Goal: Information Seeking & Learning: Compare options

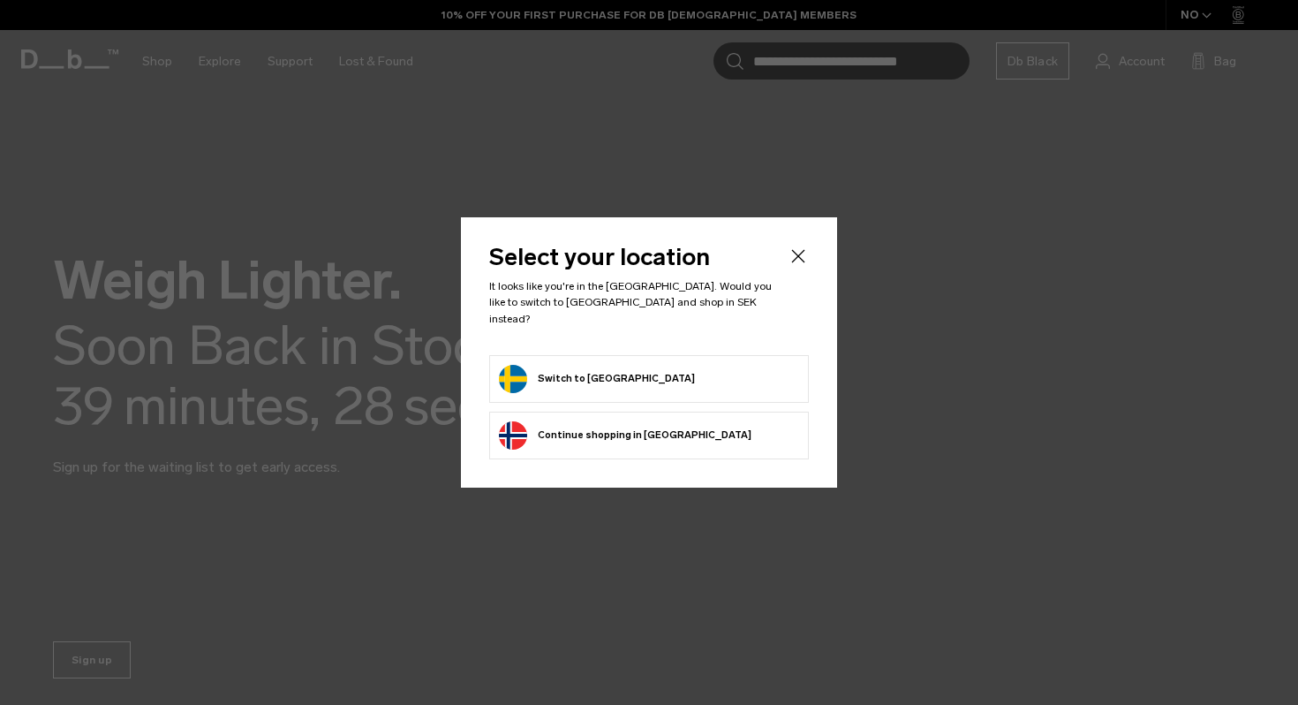
click at [644, 365] on form "Switch to Sweden" at bounding box center [649, 379] width 300 height 28
click at [580, 366] on button "Switch to Sweden" at bounding box center [597, 379] width 196 height 28
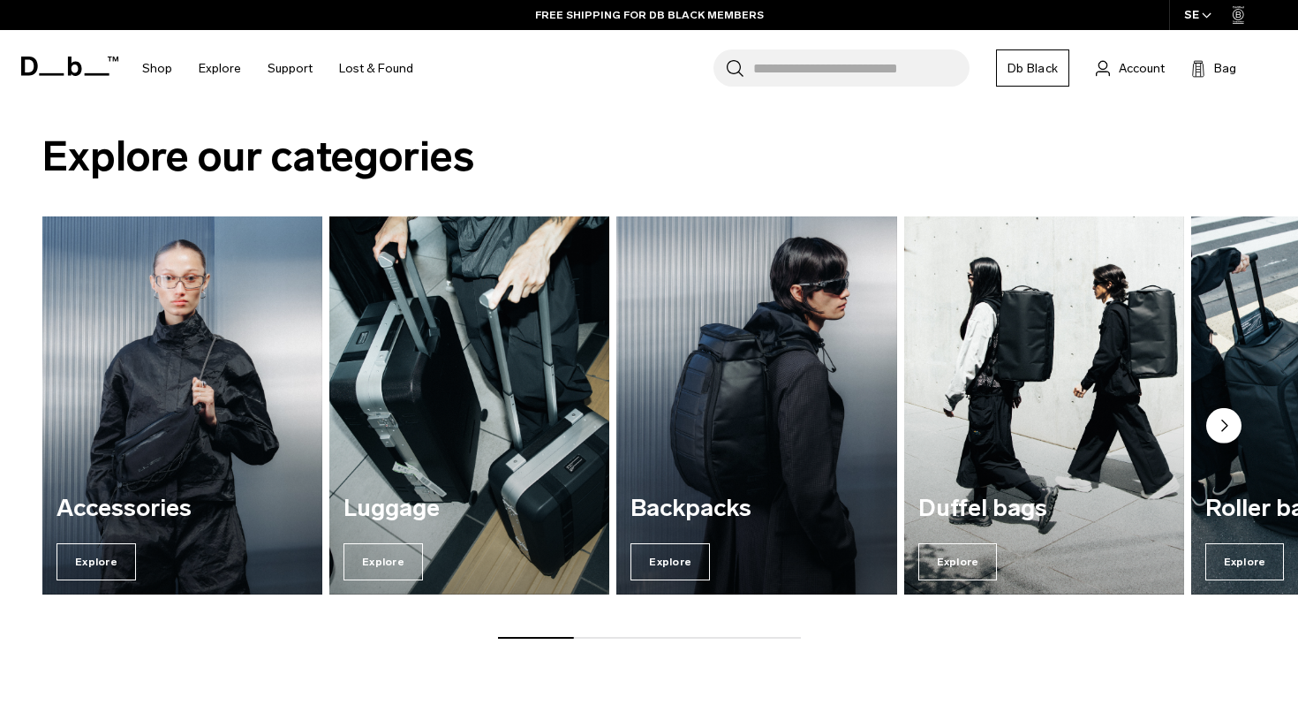
scroll to position [654, 0]
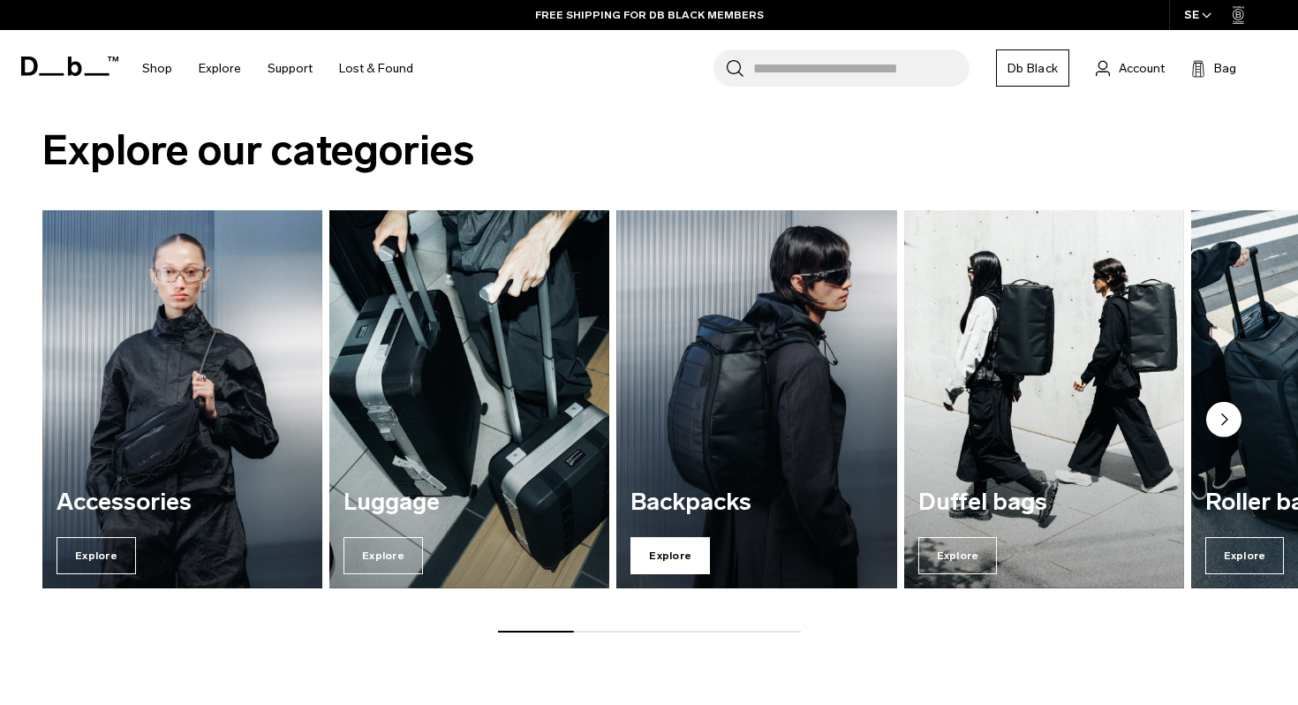
click at [664, 549] on span "Explore" at bounding box center [670, 555] width 79 height 37
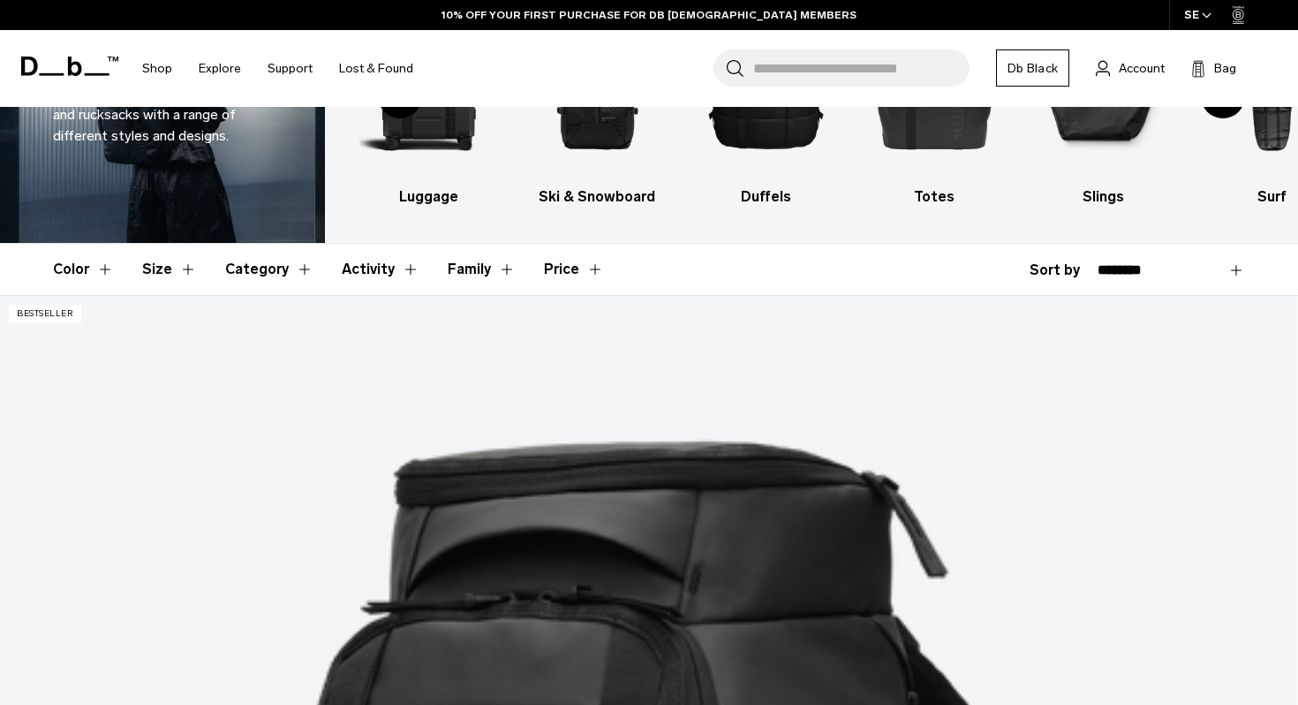
scroll to position [369, 0]
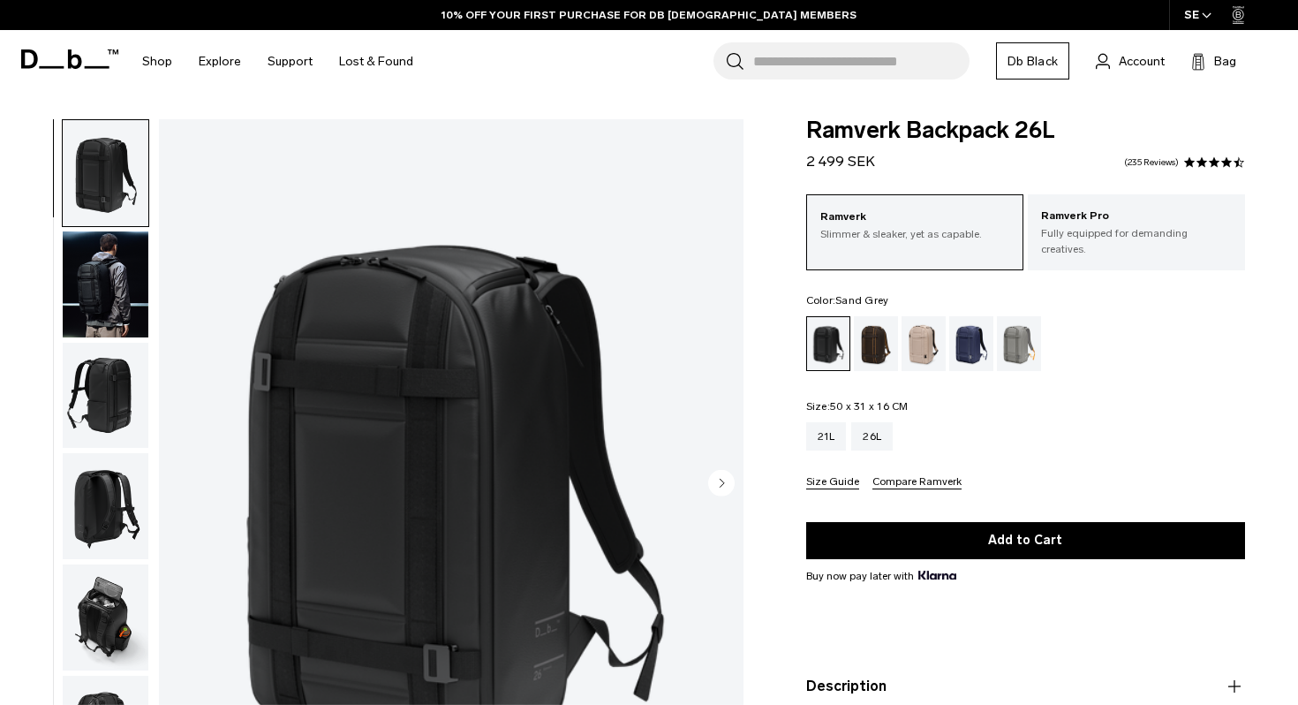
click at [1012, 329] on div "Sand Grey" at bounding box center [1019, 343] width 45 height 55
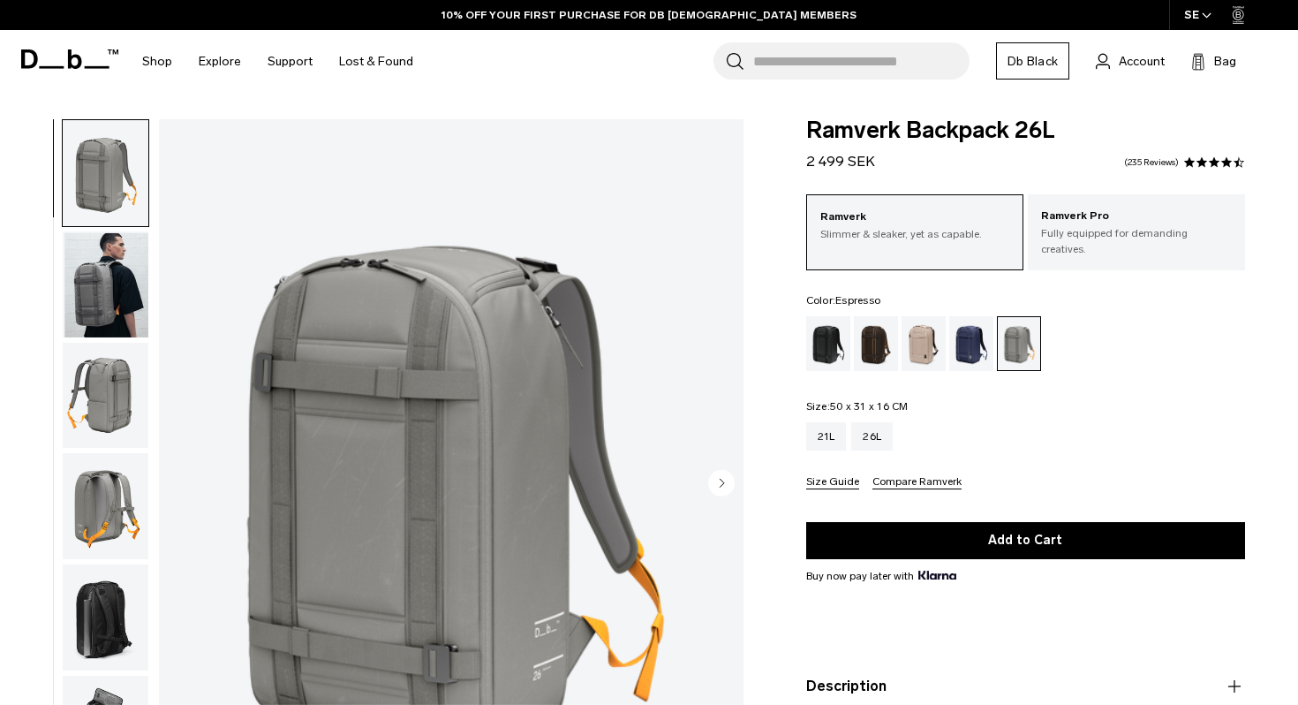
click at [866, 327] on div "Espresso" at bounding box center [876, 343] width 45 height 55
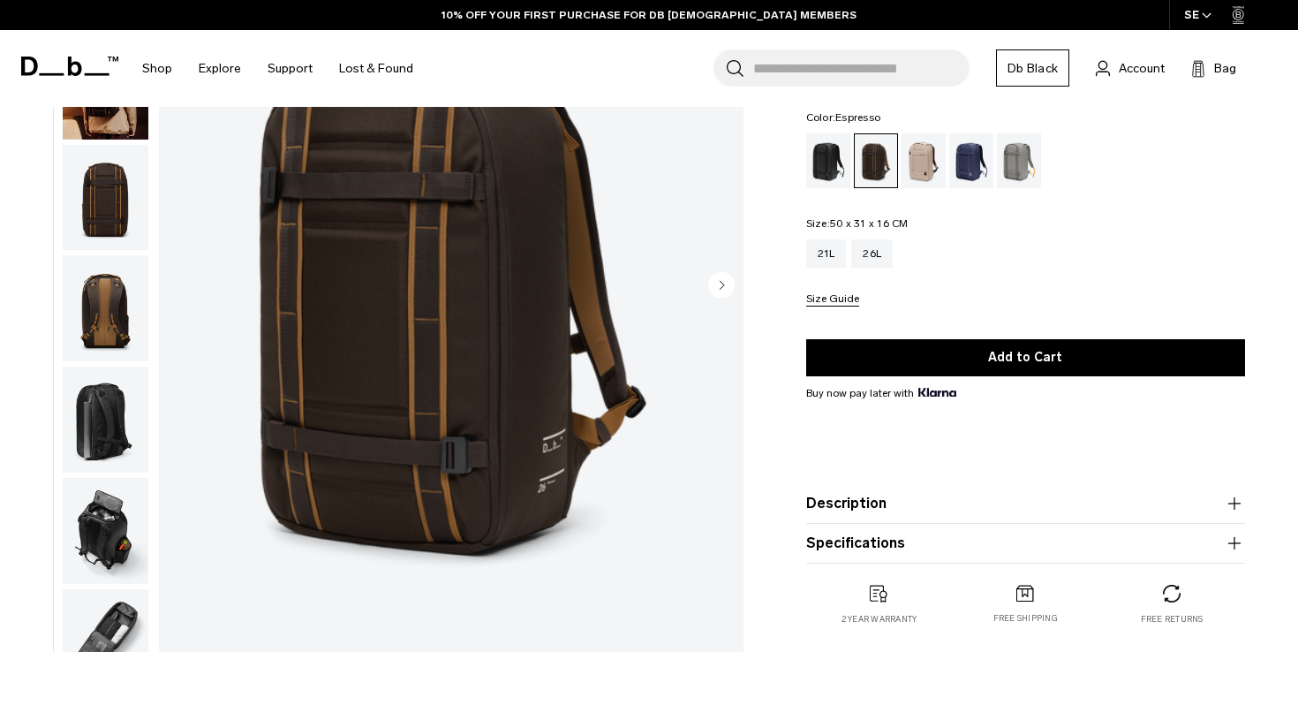
click at [98, 474] on ul at bounding box center [105, 286] width 87 height 730
click at [104, 502] on img "button" at bounding box center [106, 531] width 86 height 106
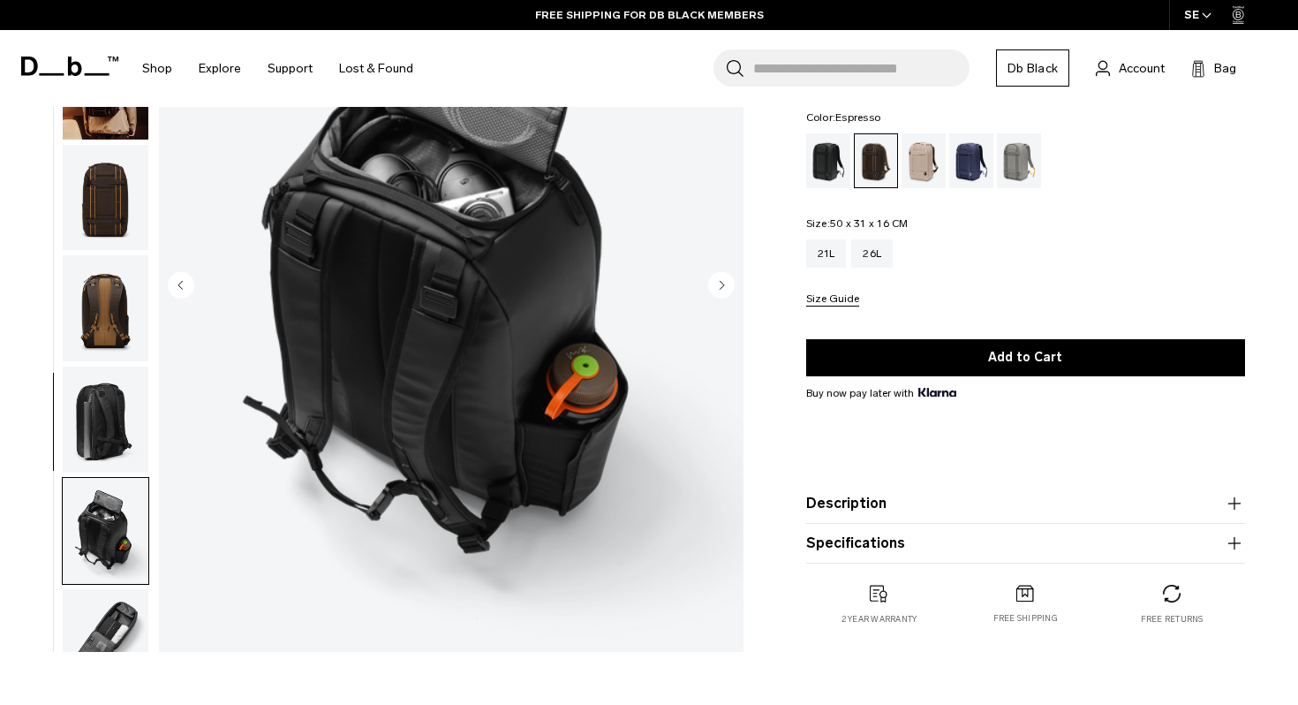
click at [93, 338] on img "button" at bounding box center [106, 308] width 86 height 106
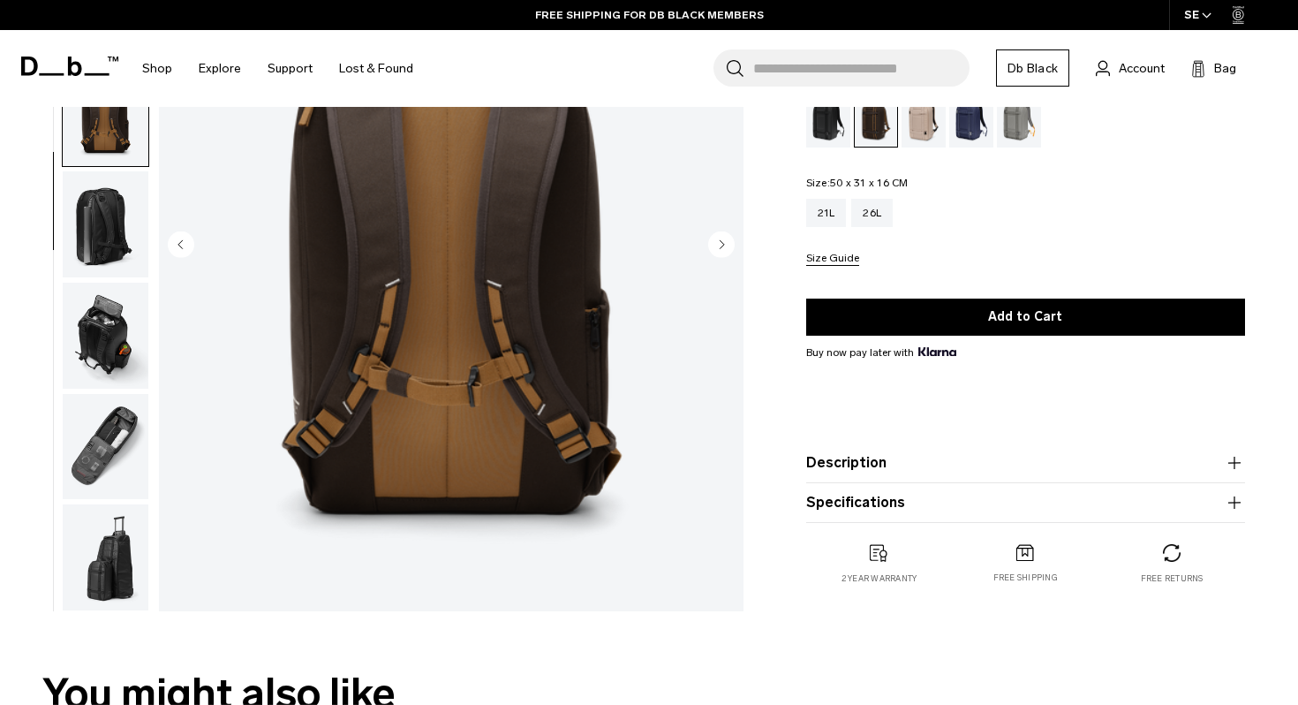
scroll to position [245, 0]
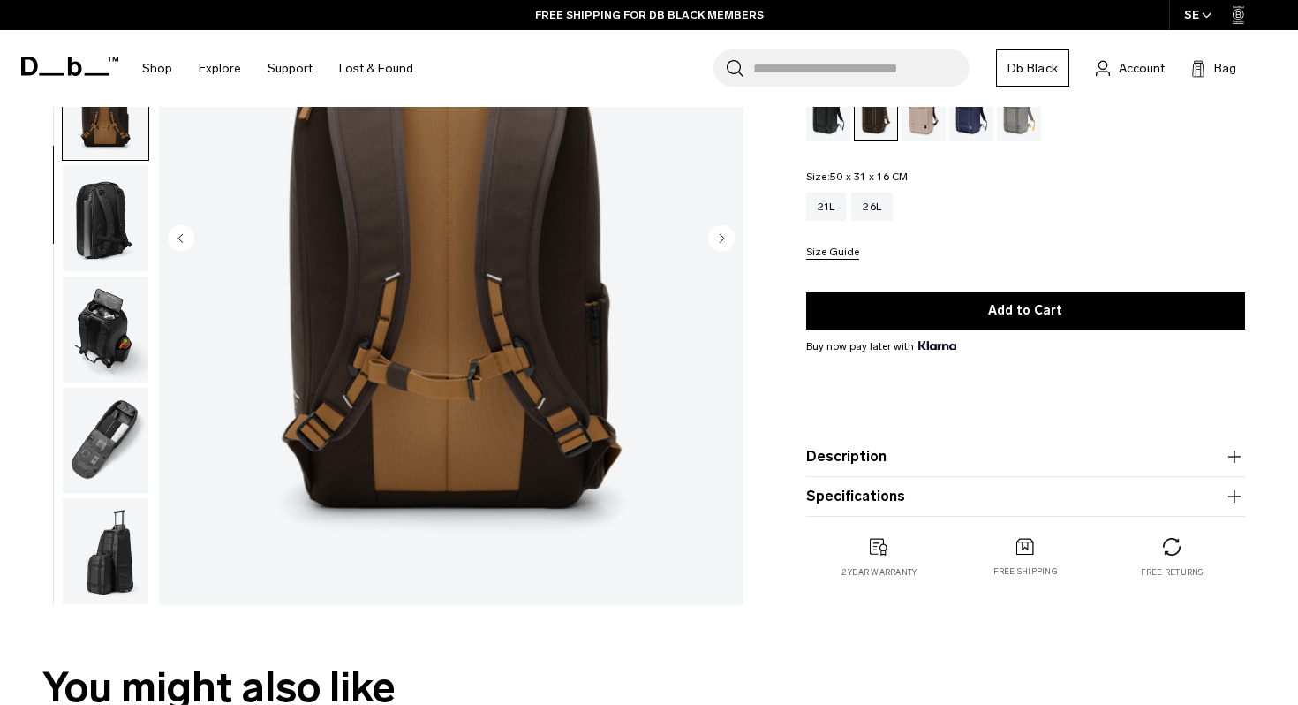
click at [93, 442] on img "button" at bounding box center [106, 441] width 86 height 106
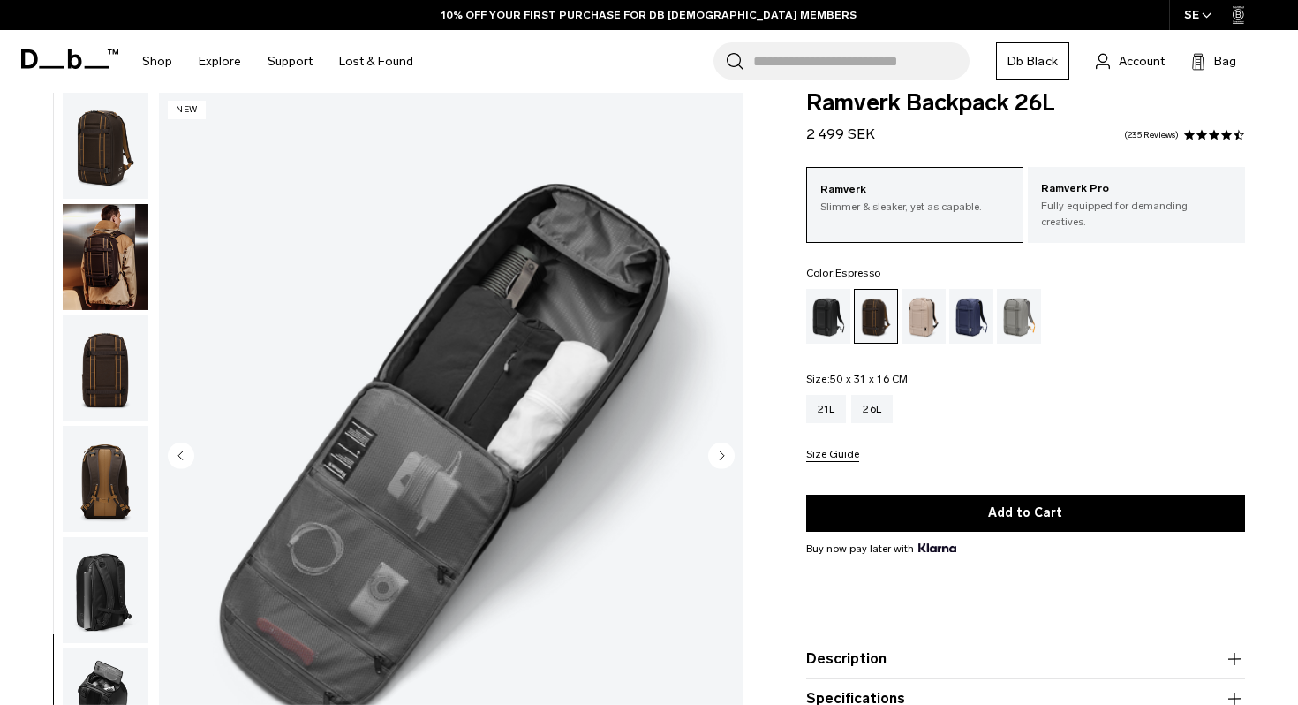
scroll to position [26, 0]
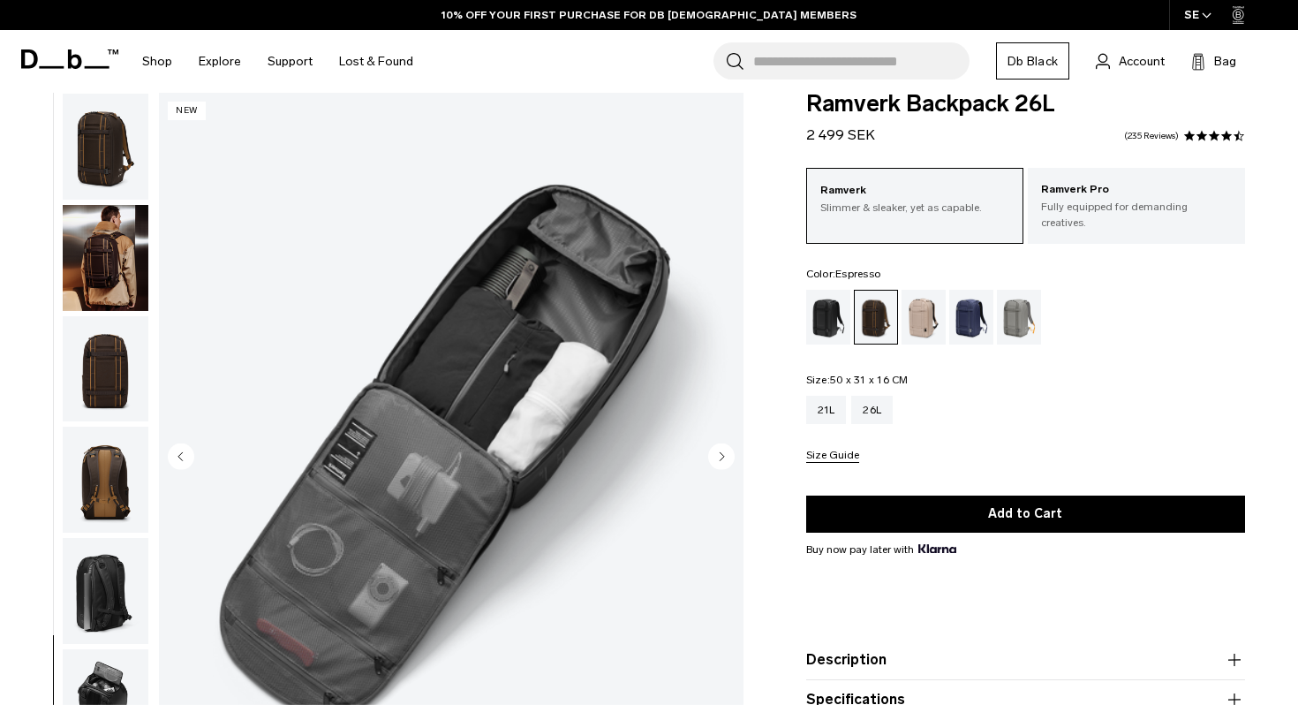
click at [95, 158] on img "button" at bounding box center [106, 147] width 86 height 106
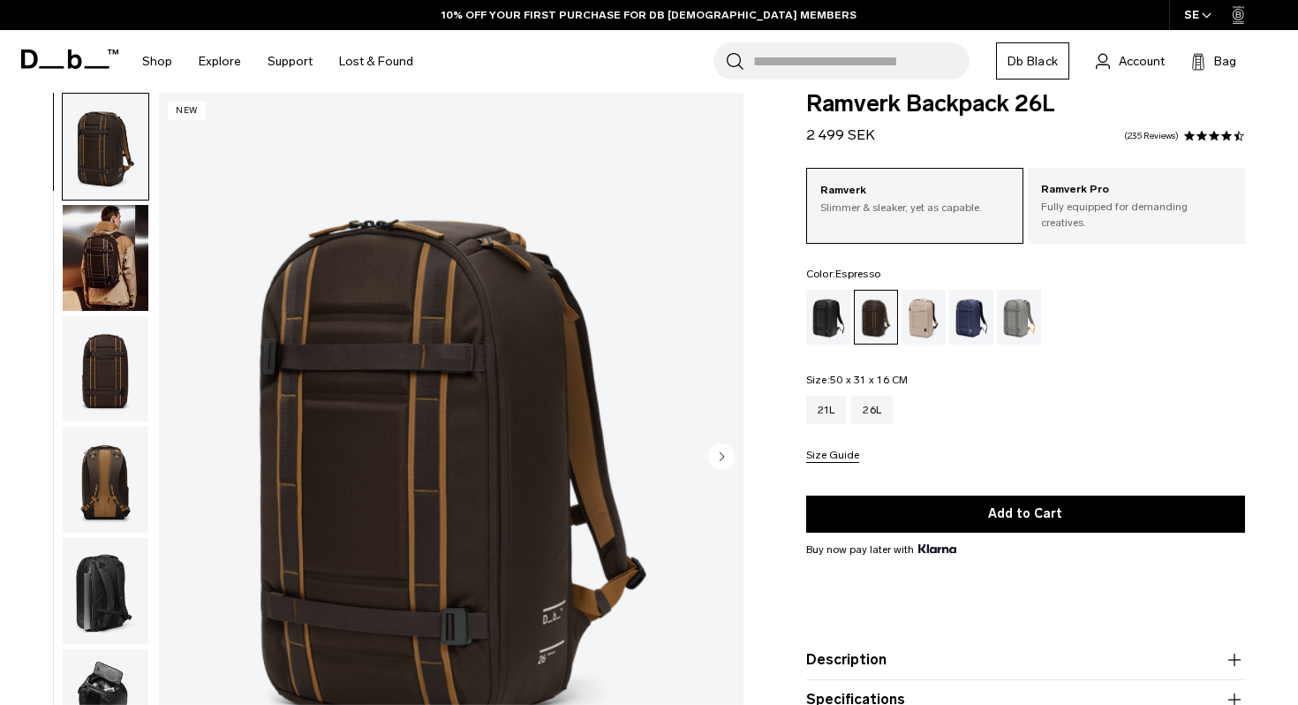
click at [95, 263] on img "button" at bounding box center [106, 258] width 86 height 106
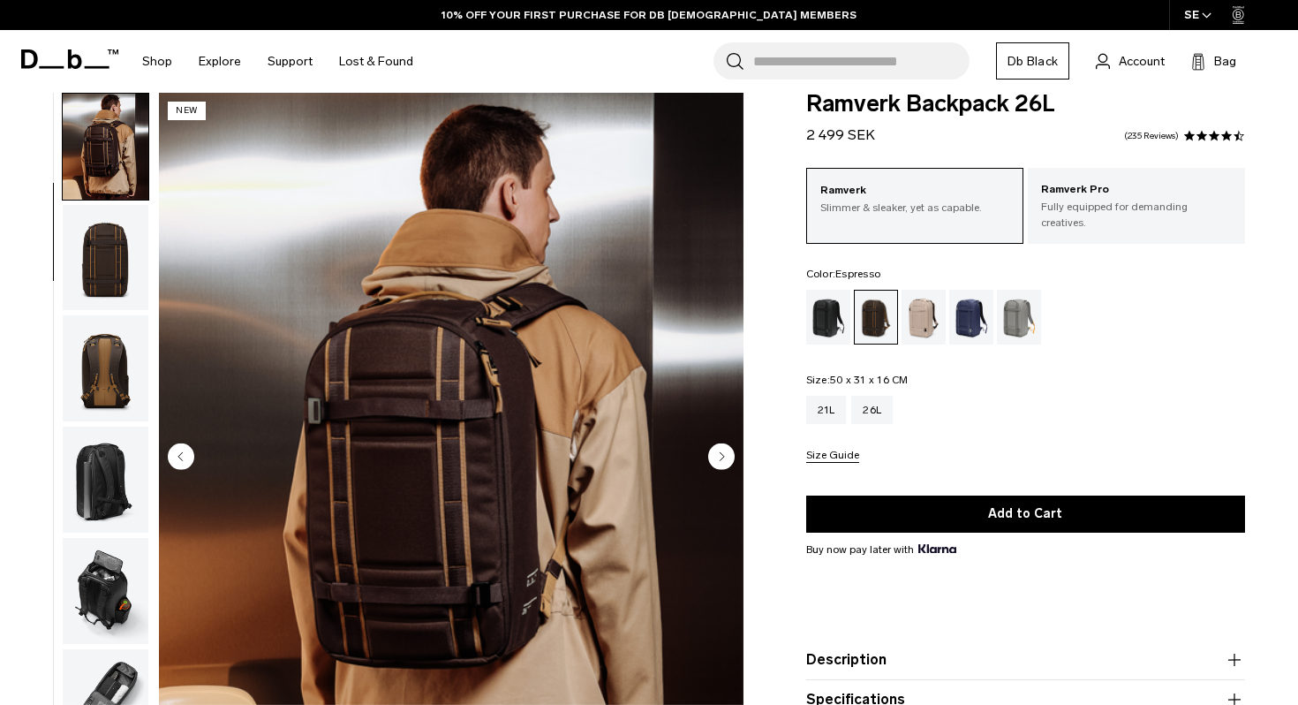
click at [100, 264] on img "button" at bounding box center [106, 258] width 86 height 106
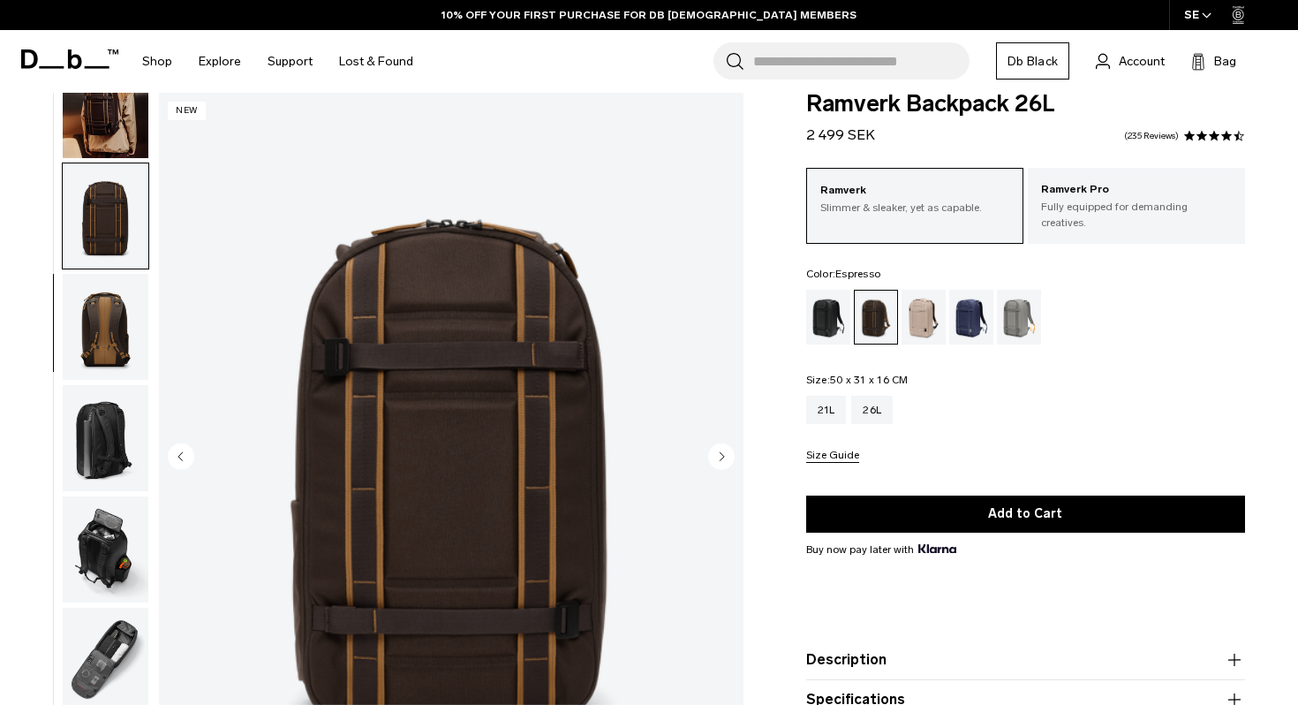
scroll to position [155, 0]
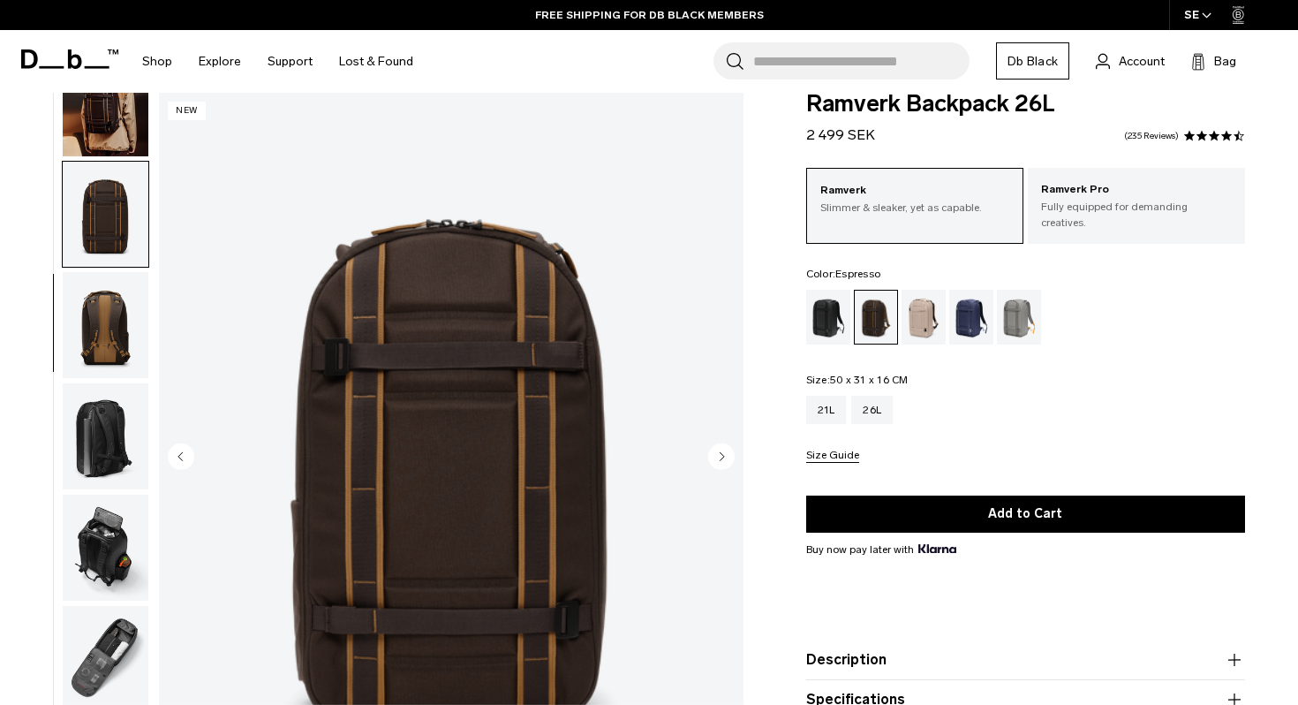
click at [106, 283] on img "button" at bounding box center [106, 325] width 86 height 106
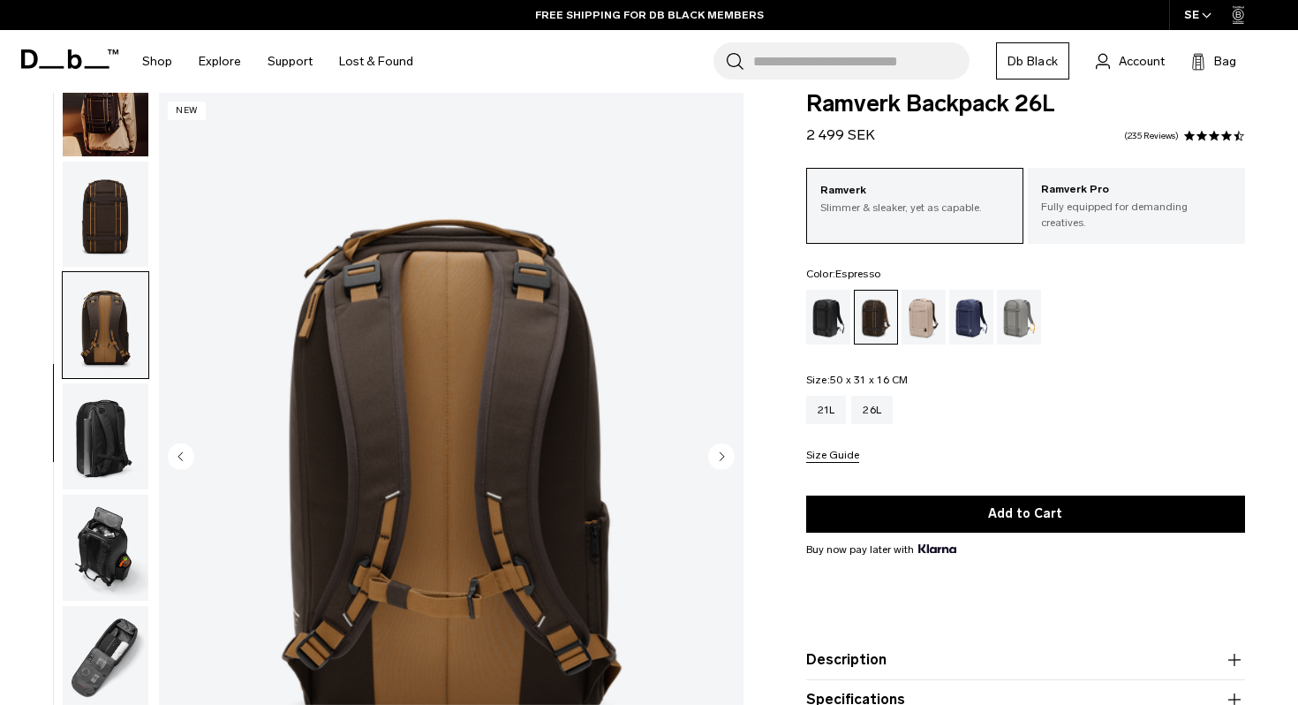
click at [106, 224] on img "button" at bounding box center [106, 215] width 86 height 106
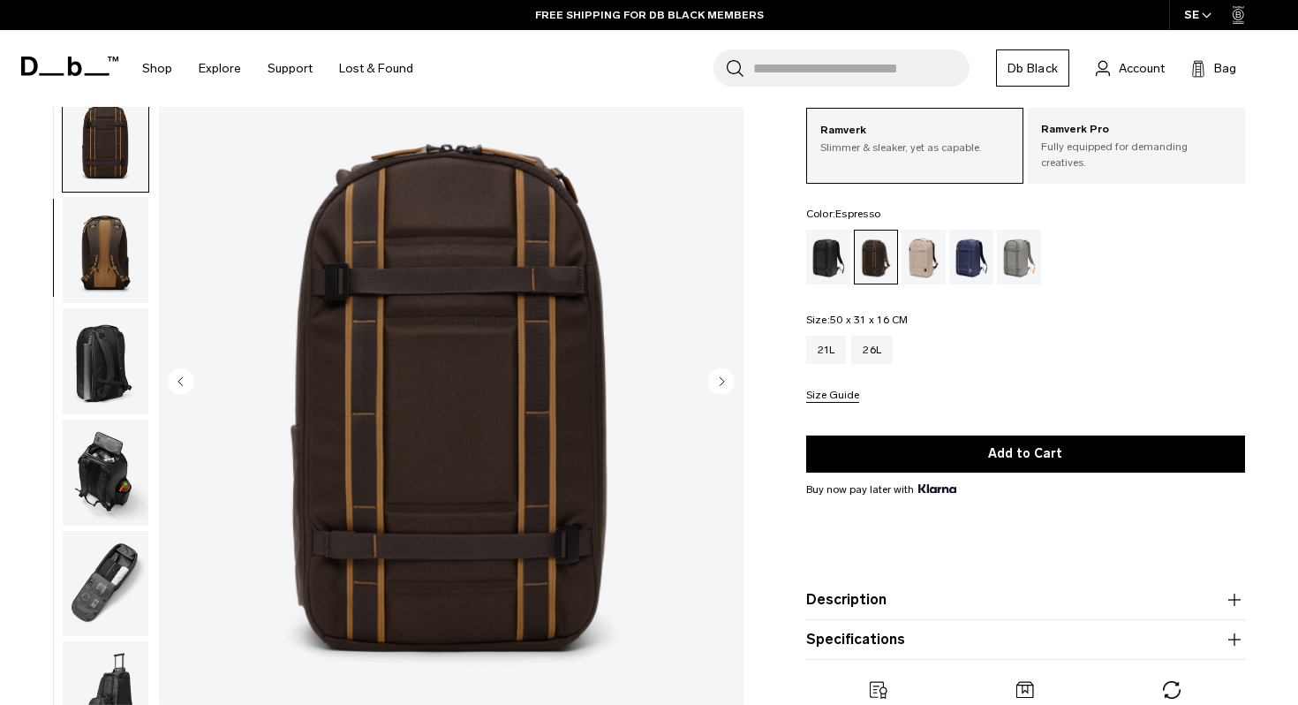
scroll to position [106, 0]
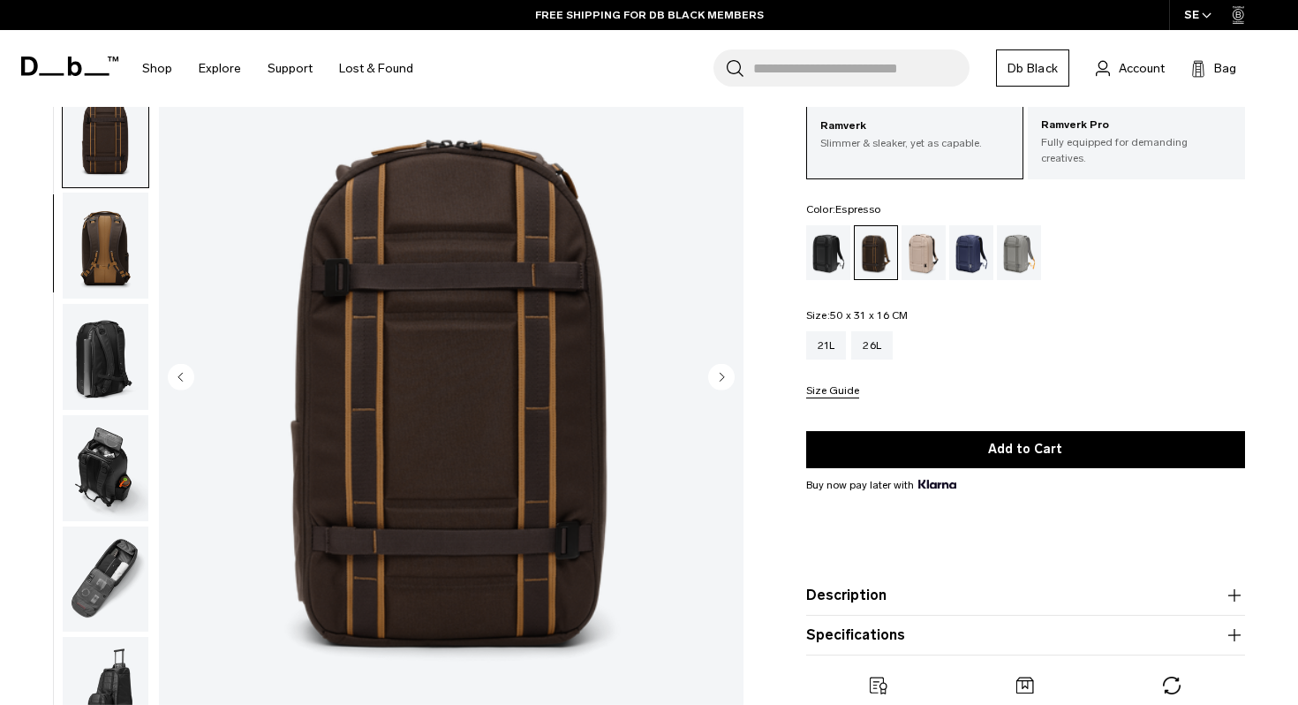
click at [99, 336] on img "button" at bounding box center [106, 357] width 86 height 106
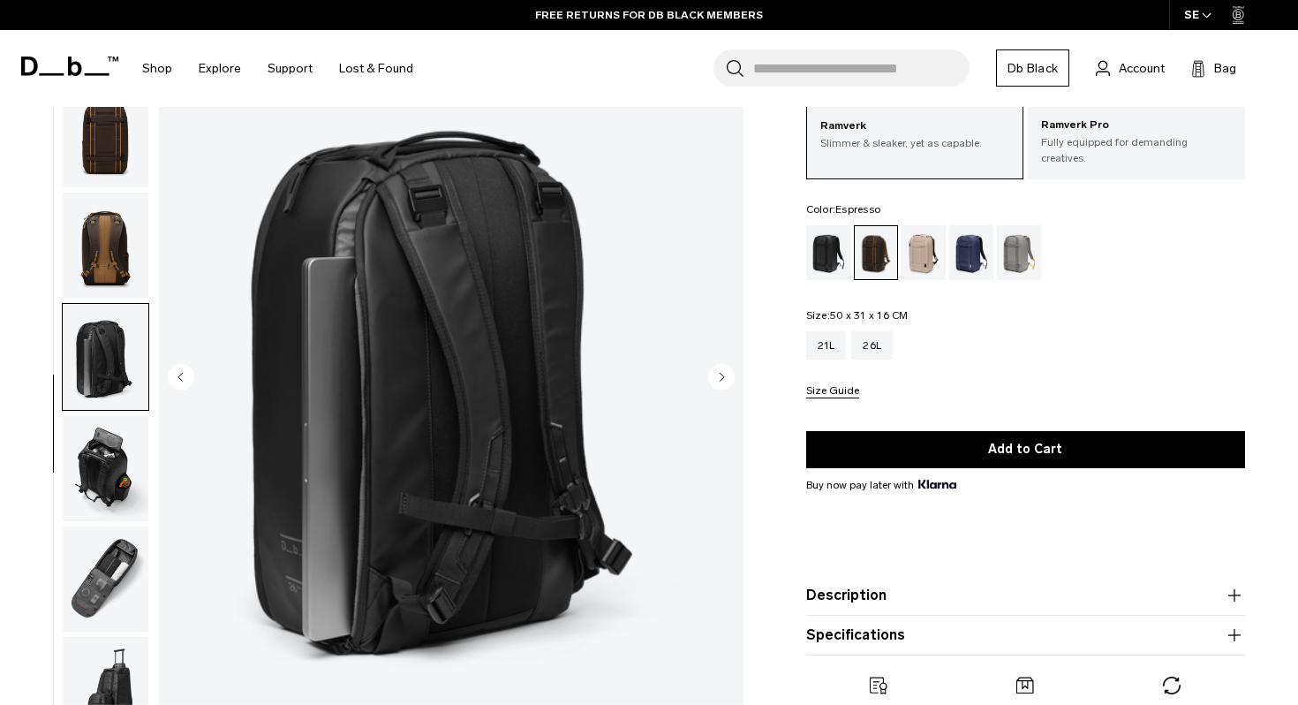
click at [99, 455] on img "button" at bounding box center [106, 468] width 86 height 106
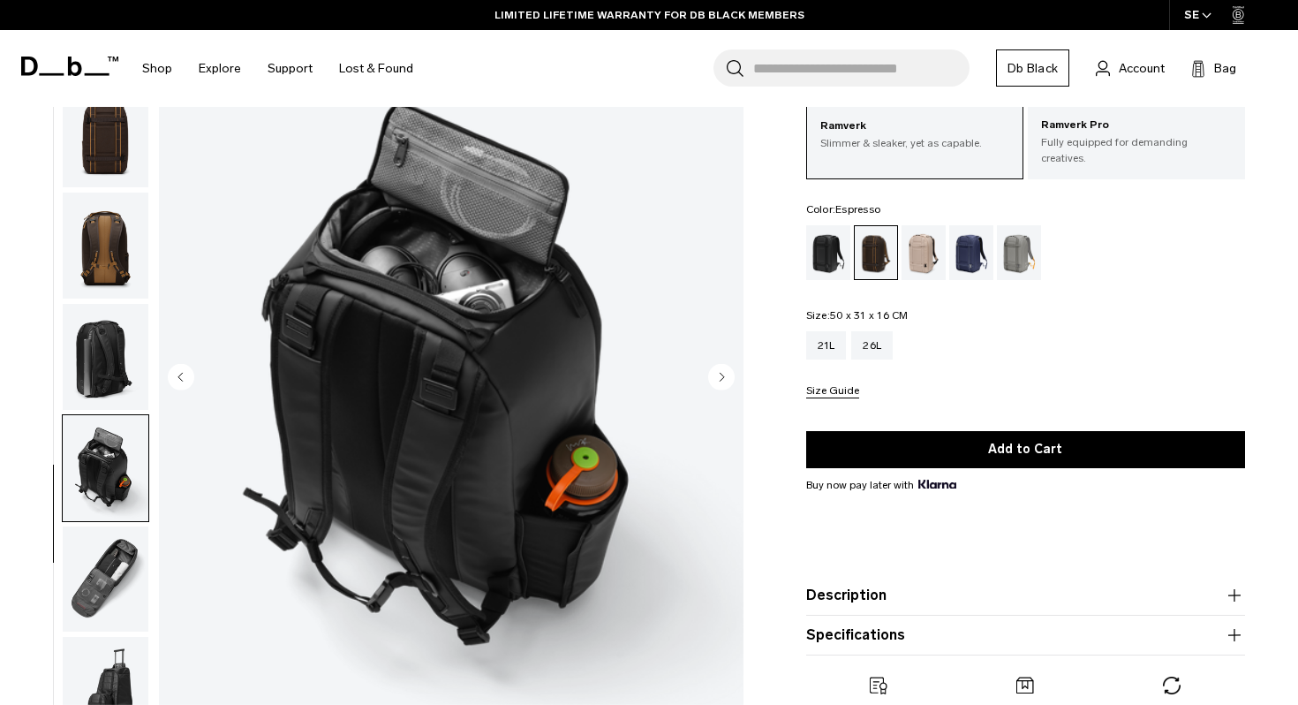
click at [117, 548] on img "button" at bounding box center [106, 579] width 86 height 106
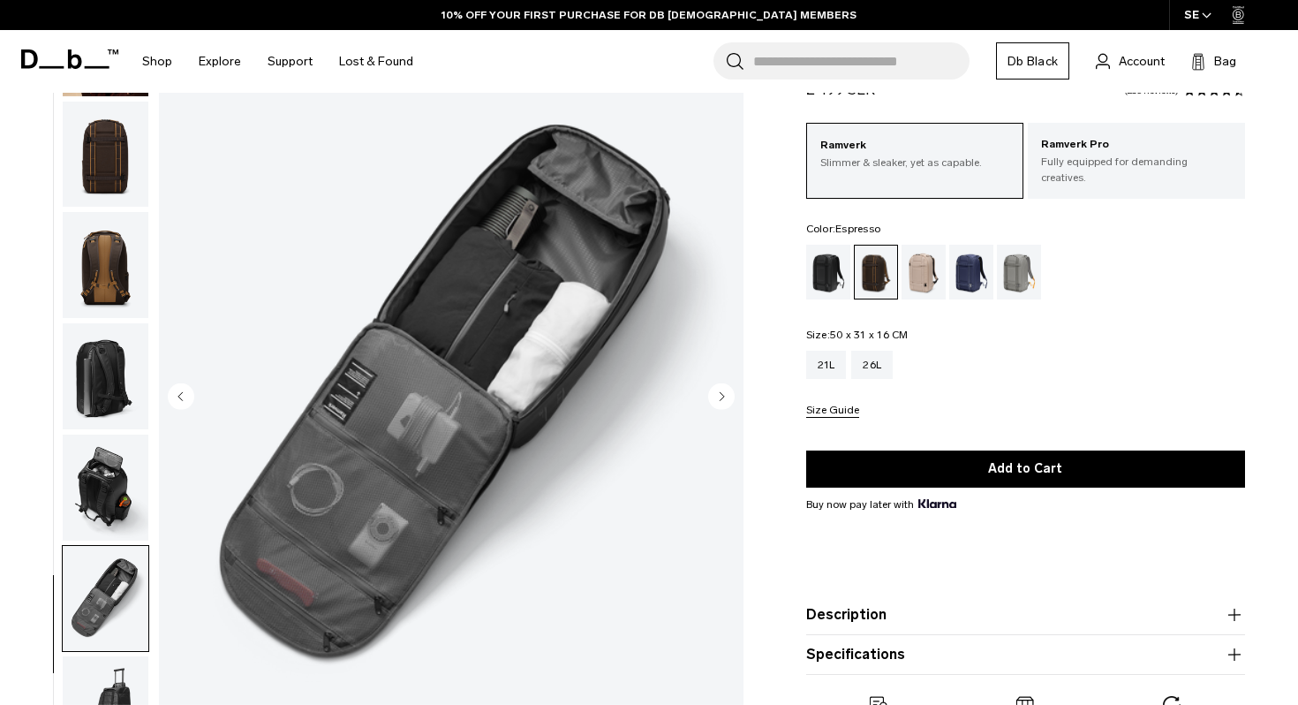
scroll to position [11, 0]
